Goal: Find specific page/section: Find specific page/section

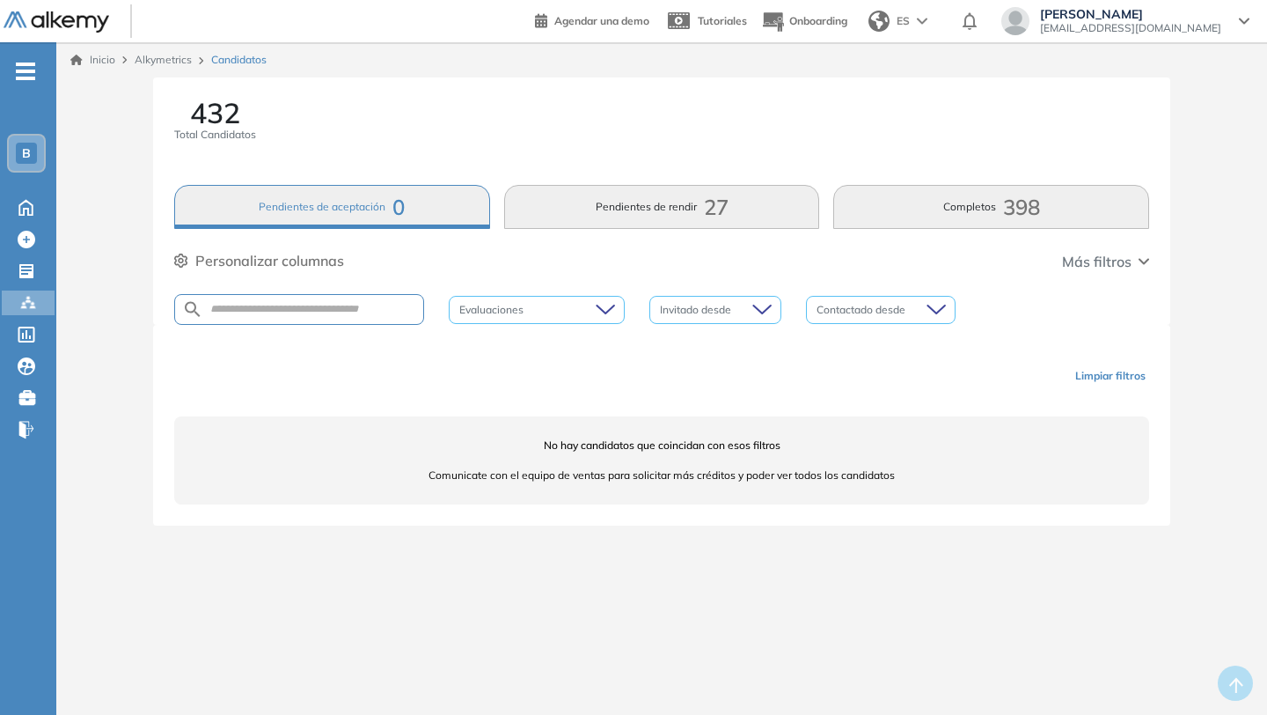
click at [384, 205] on button "Pendientes de aceptación 0" at bounding box center [332, 207] width 316 height 44
click at [29, 310] on icon at bounding box center [28, 303] width 18 height 18
click at [928, 211] on button "Completos 398" at bounding box center [991, 207] width 316 height 44
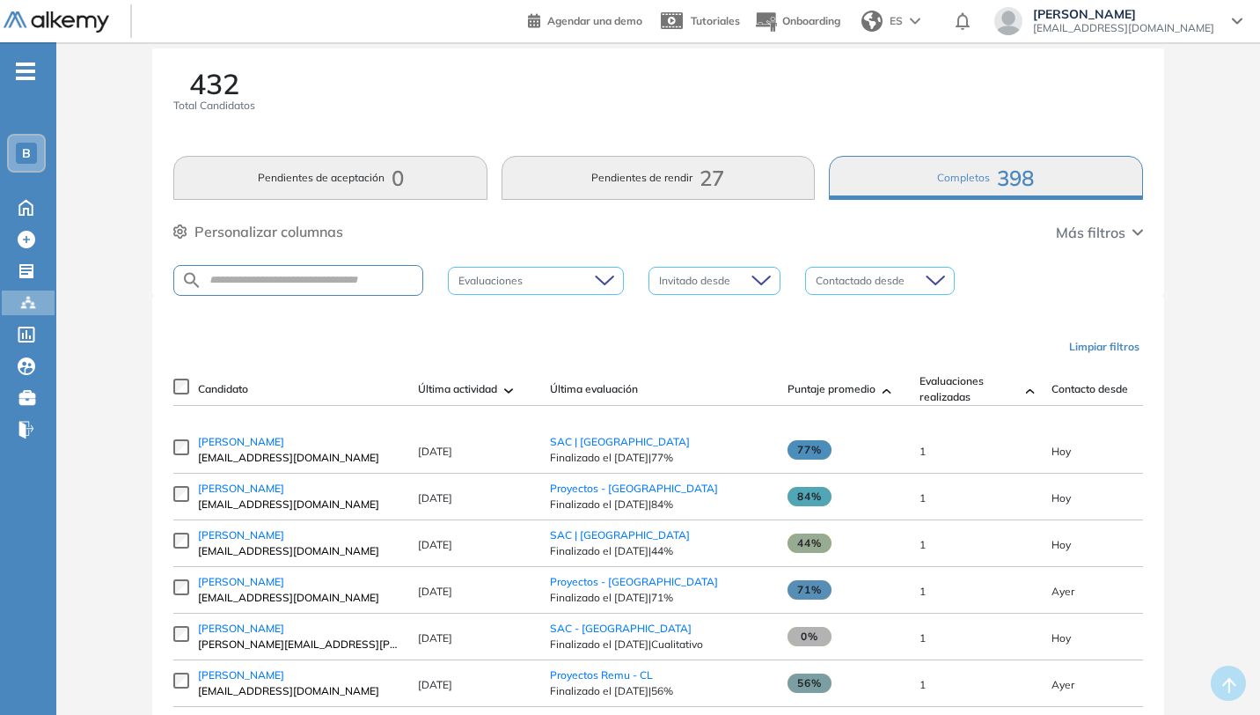
scroll to position [44, 0]
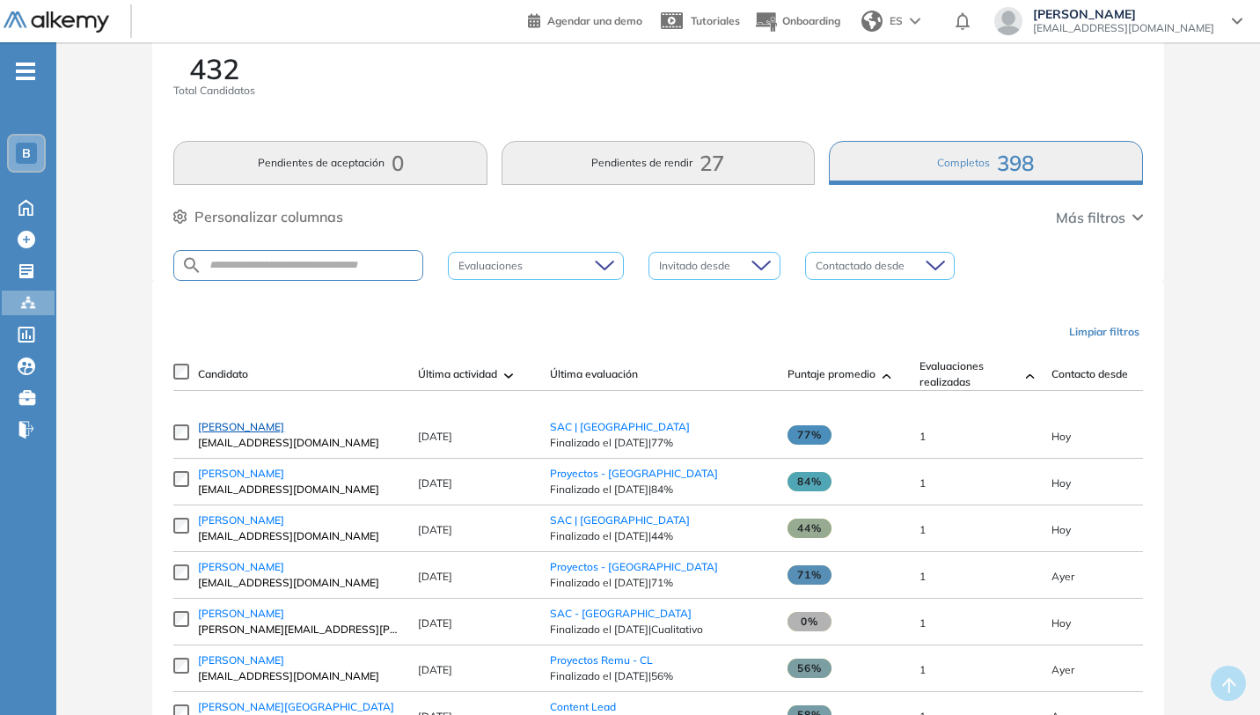
click at [252, 433] on span "[PERSON_NAME]" at bounding box center [241, 426] width 86 height 13
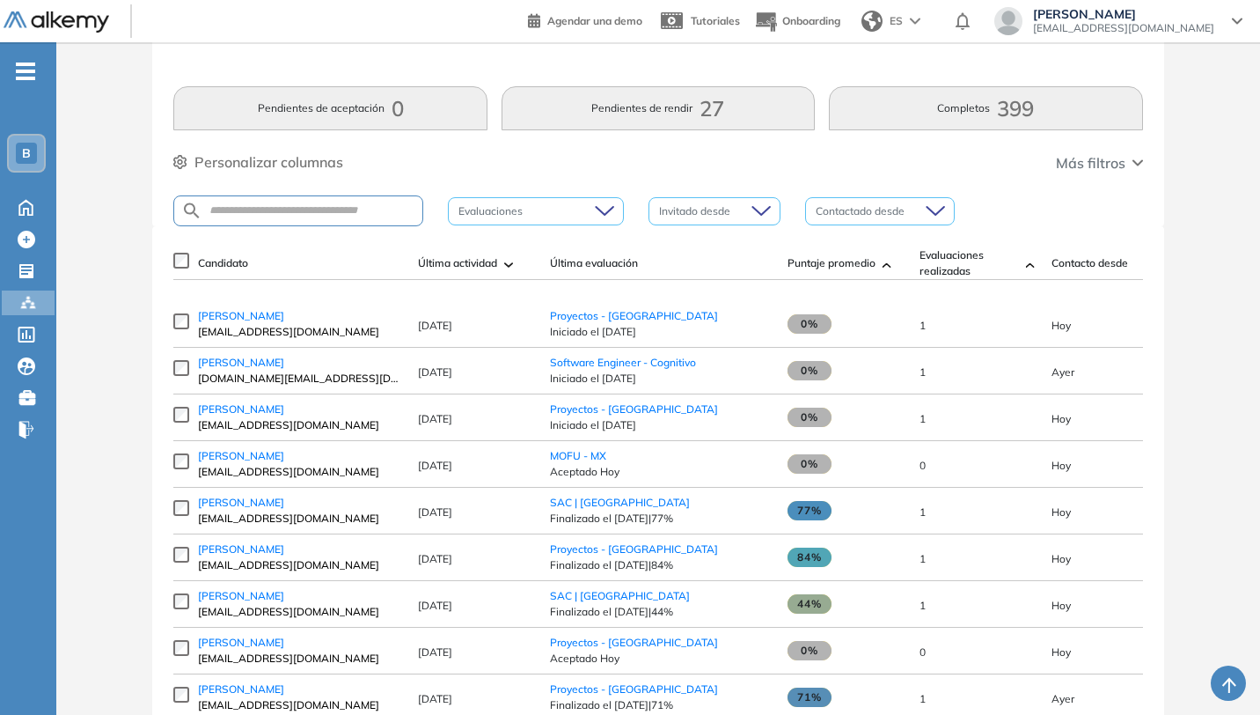
scroll to position [101, 0]
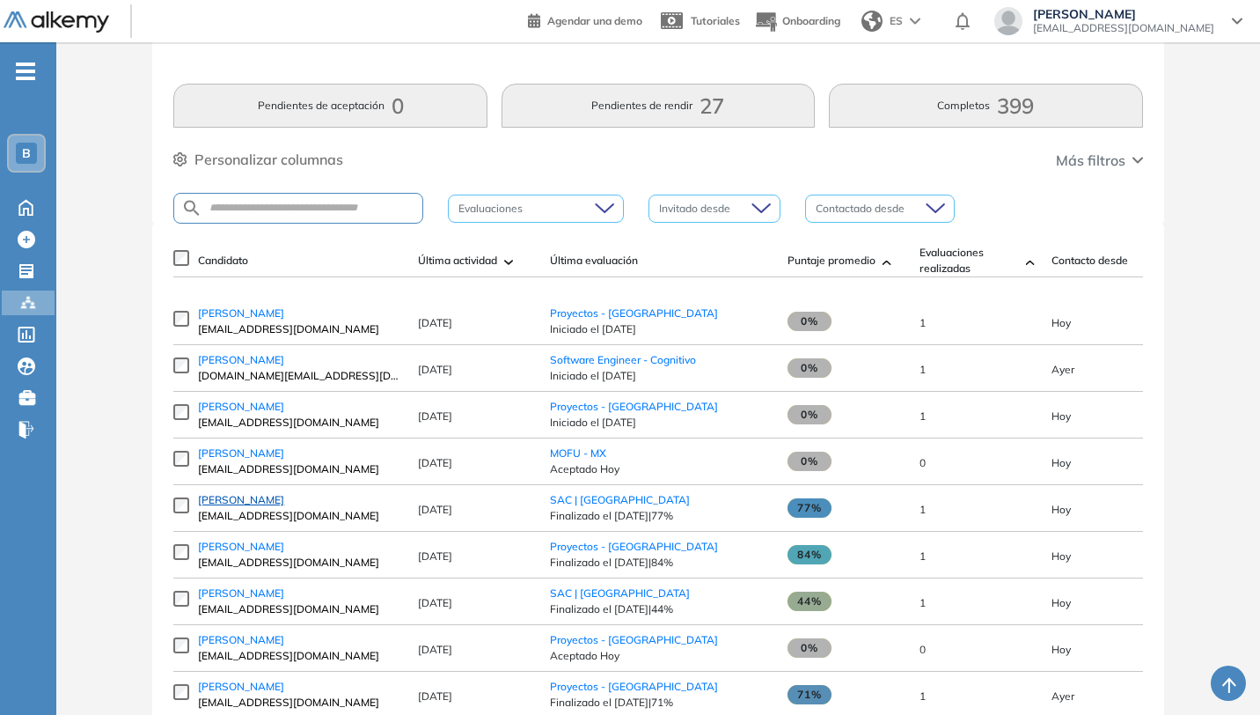
click at [235, 506] on span "[PERSON_NAME]" at bounding box center [241, 499] width 86 height 13
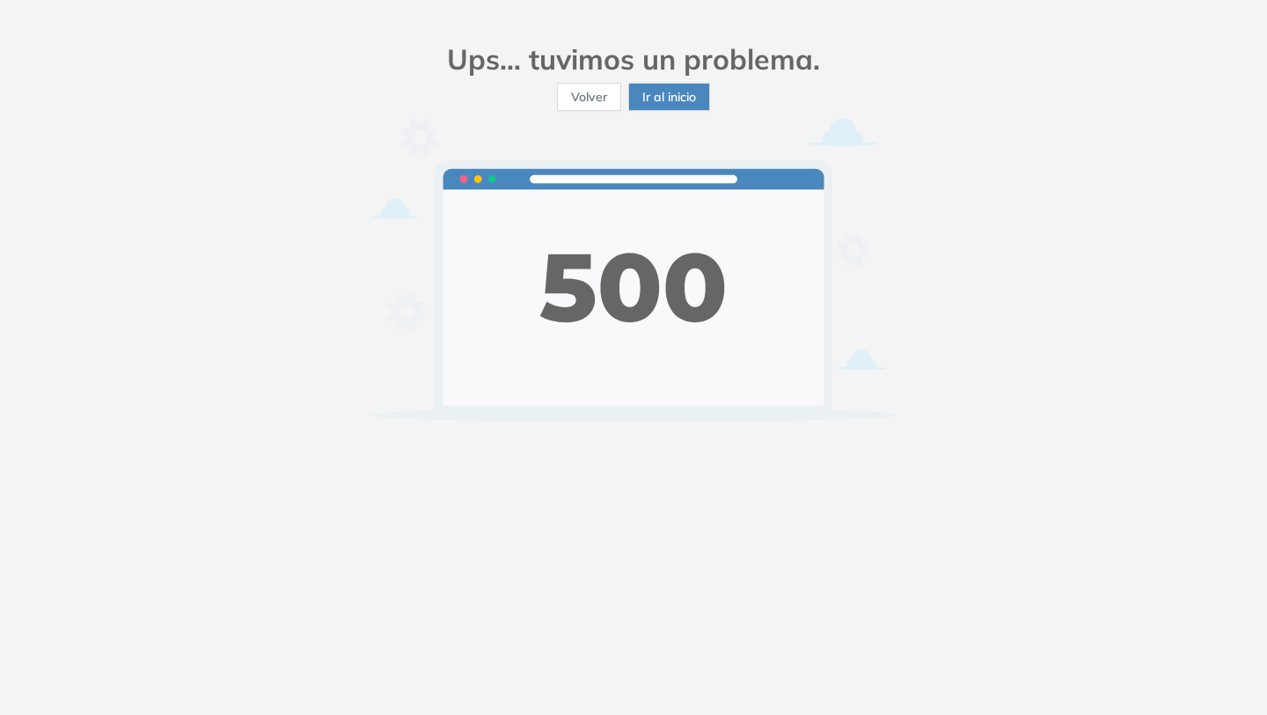
click at [645, 96] on span "Ir al inicio" at bounding box center [669, 96] width 54 height 19
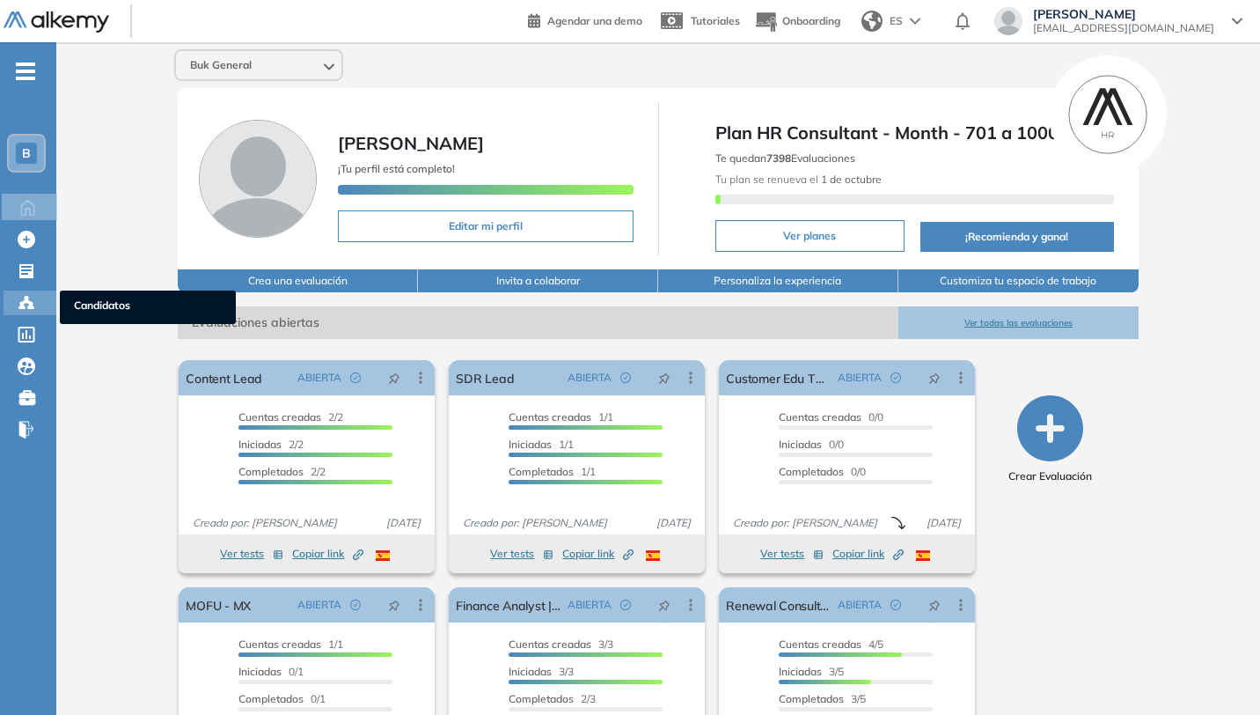
click at [28, 301] on icon at bounding box center [26, 302] width 5 height 4
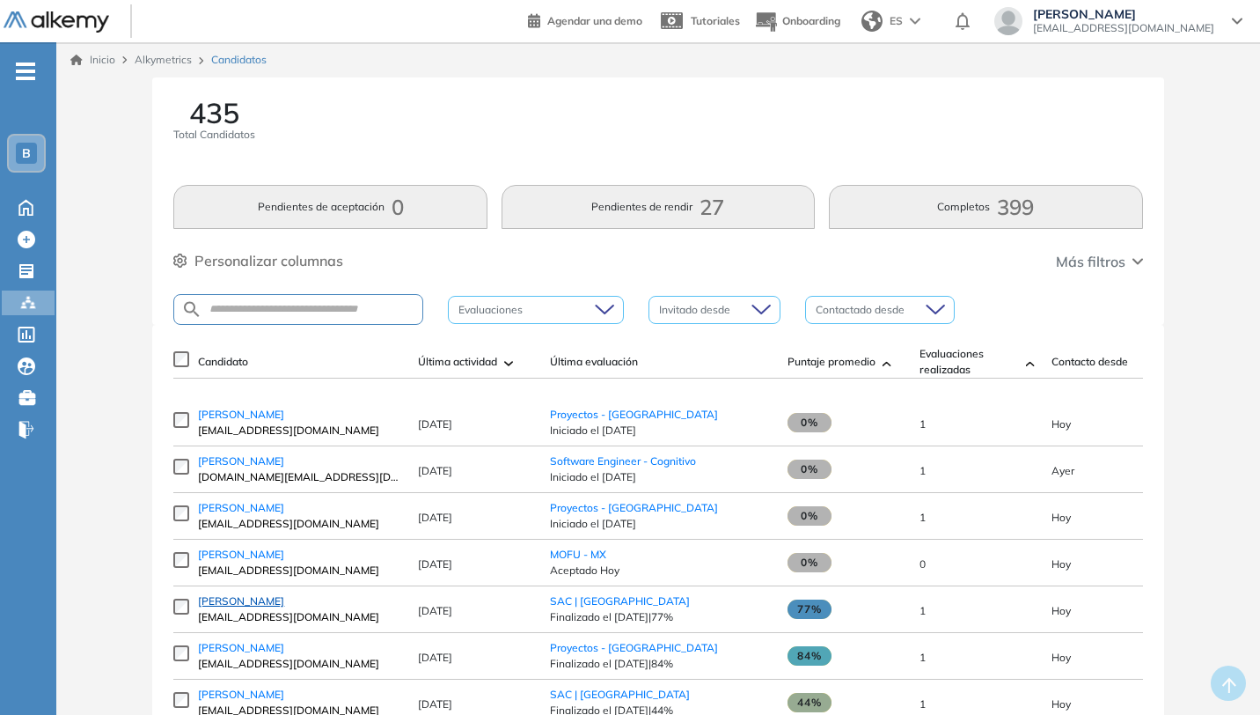
scroll to position [26, 0]
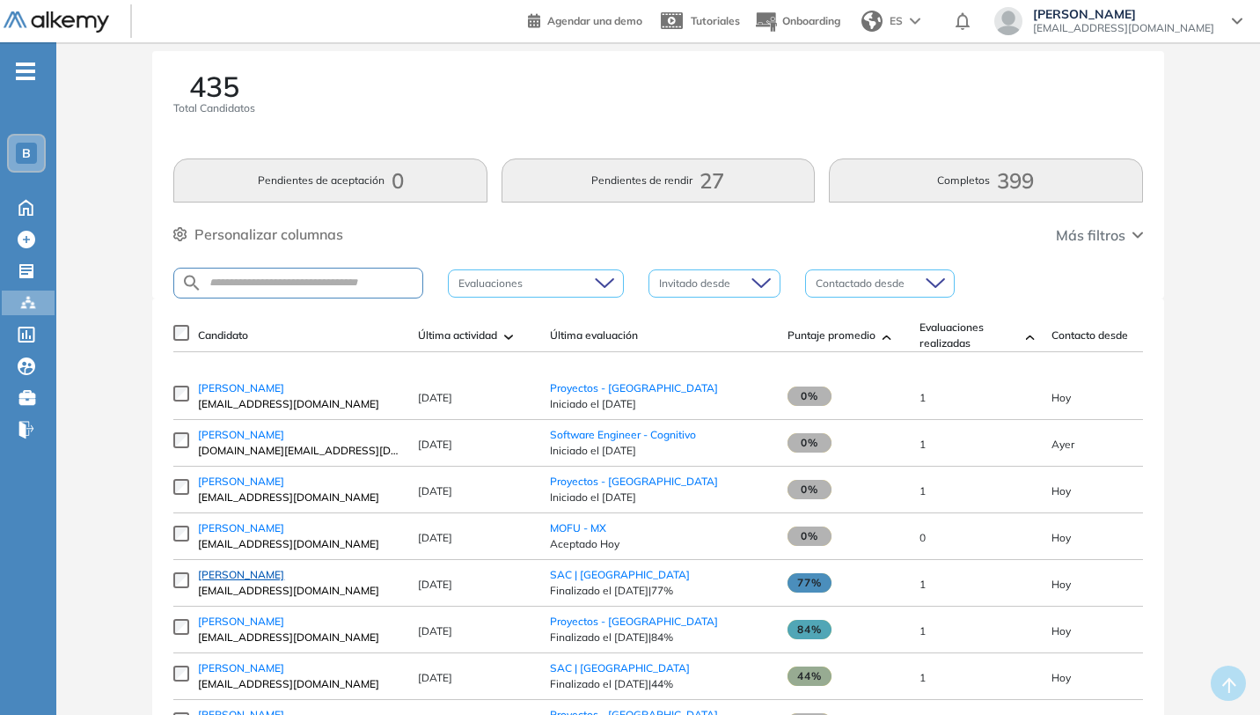
click at [278, 581] on span "[PERSON_NAME]" at bounding box center [241, 574] width 86 height 13
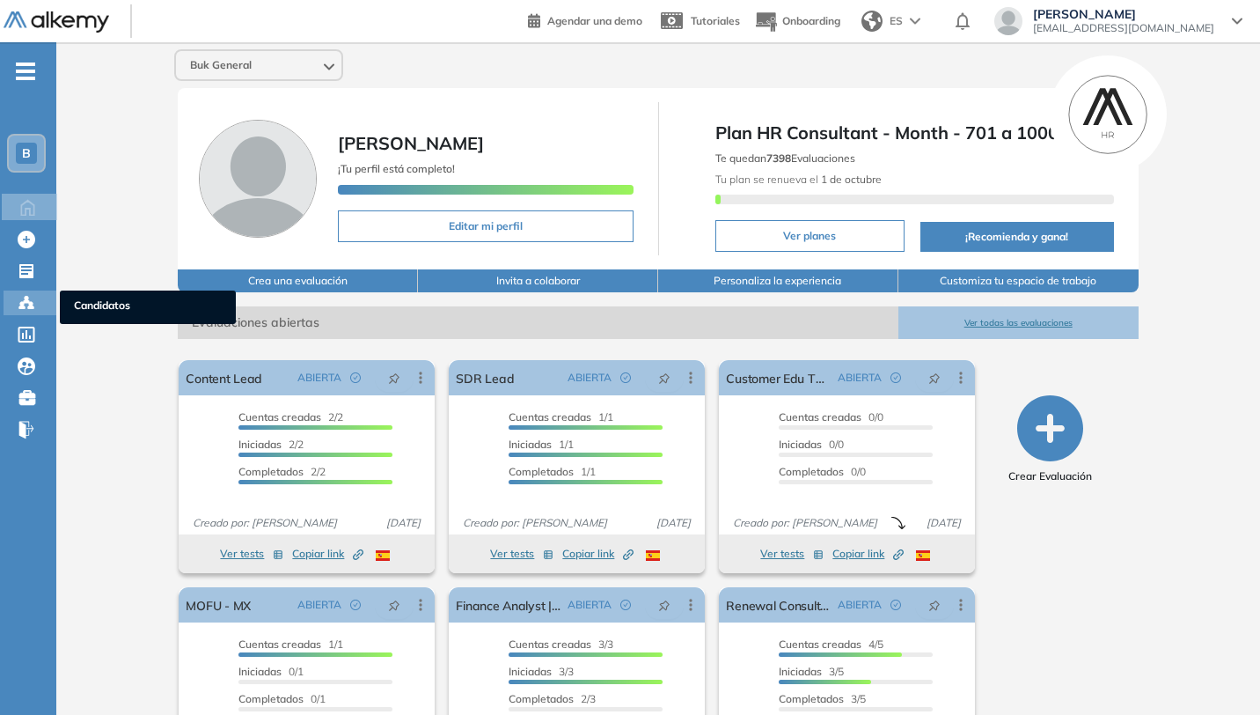
click at [25, 307] on icon at bounding box center [27, 303] width 18 height 18
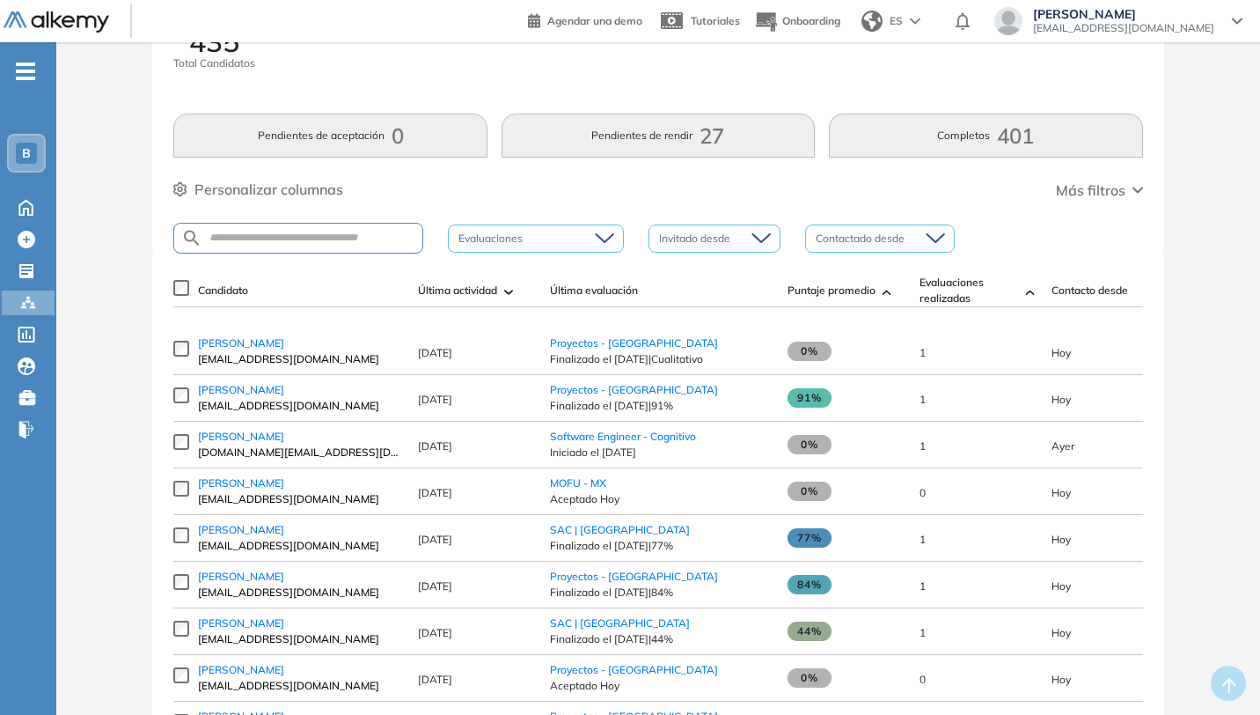
scroll to position [72, 0]
click at [253, 535] on span "[PERSON_NAME]" at bounding box center [241, 528] width 86 height 13
